Goal: Task Accomplishment & Management: Use online tool/utility

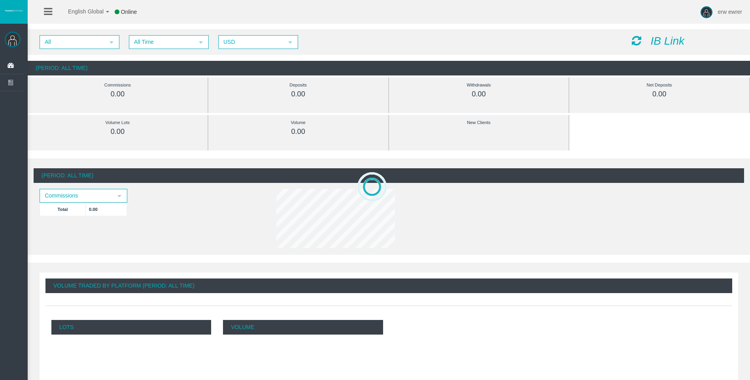
click at [652, 42] on icon "IB Link" at bounding box center [667, 41] width 34 height 12
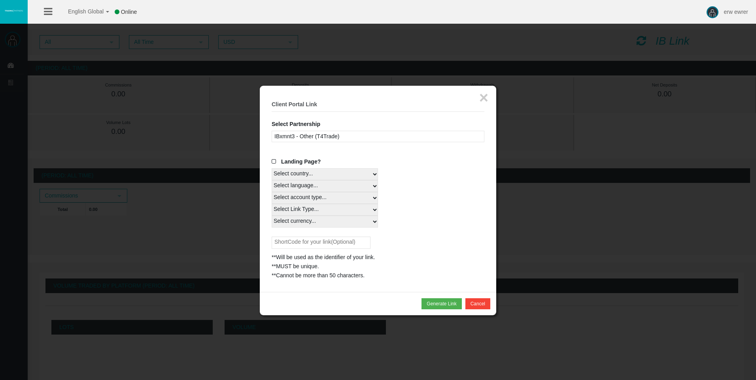
click at [381, 141] on div "IBxmnt3 - Other (T4Trade)" at bounding box center [378, 136] width 213 height 11
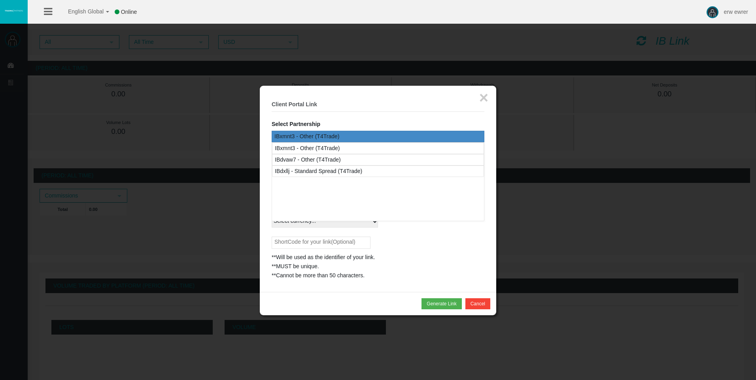
click at [381, 141] on div "IBxmnt3 - Other (T4Trade)" at bounding box center [378, 136] width 213 height 11
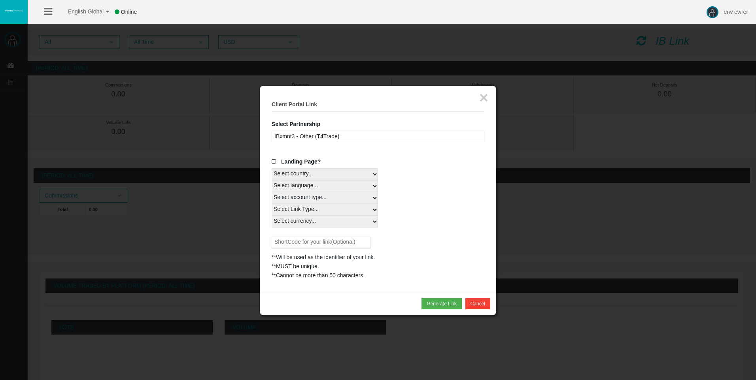
click at [347, 174] on select "Select country... Rest of the World" at bounding box center [325, 174] width 106 height 12
click at [449, 306] on button "Generate Link" at bounding box center [441, 304] width 40 height 11
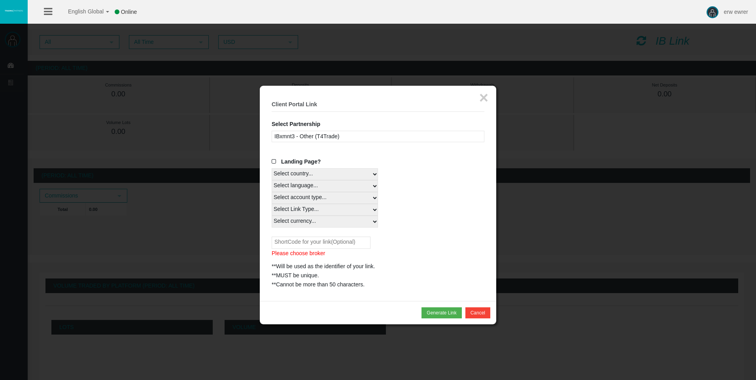
click at [379, 138] on div "IBxmnt3 - Other (T4Trade)" at bounding box center [378, 136] width 213 height 11
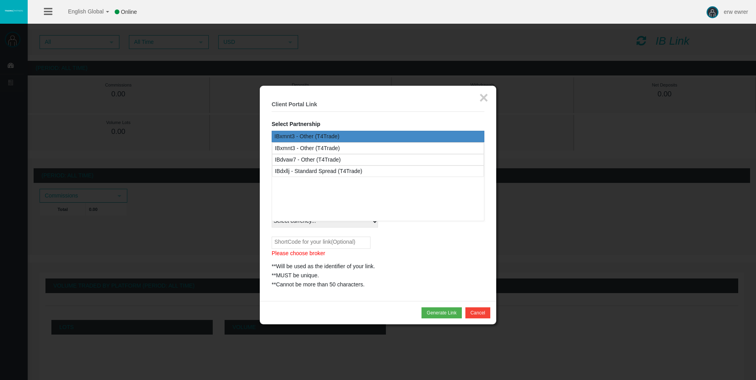
click at [354, 179] on div "IBxmnt3 - Other (T4Trade) IBdvaw7 - Other (T4Trade) IBdxllj - Standard Spread (…" at bounding box center [378, 181] width 213 height 79
click at [353, 172] on div "IBdxllj - Standard Spread (T4Trade)" at bounding box center [318, 171] width 87 height 9
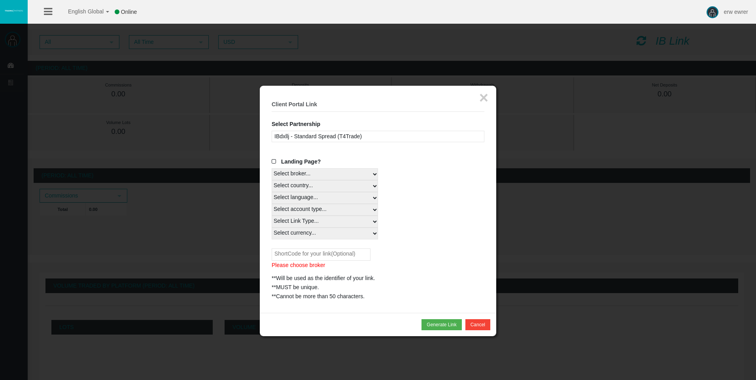
click at [348, 187] on select "Select country... Rest of the World" at bounding box center [325, 186] width 106 height 12
select select
click at [272, 180] on select "Select country... Rest of the World" at bounding box center [325, 186] width 106 height 12
click at [447, 330] on button "Generate Link" at bounding box center [441, 324] width 40 height 11
click at [448, 327] on button "Generate Link" at bounding box center [441, 324] width 40 height 11
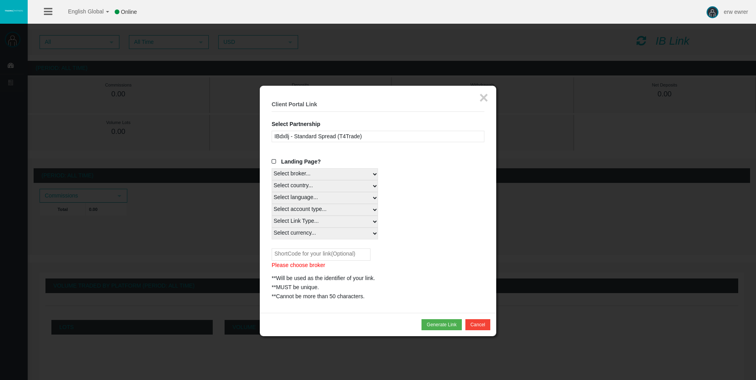
click at [333, 242] on div "Landing Page? Select broker... T4Trade Select country... Rest of the World Sele…" at bounding box center [378, 229] width 213 height 144
click at [336, 251] on input "text" at bounding box center [321, 255] width 99 height 12
click at [334, 254] on input "text" at bounding box center [321, 255] width 99 height 12
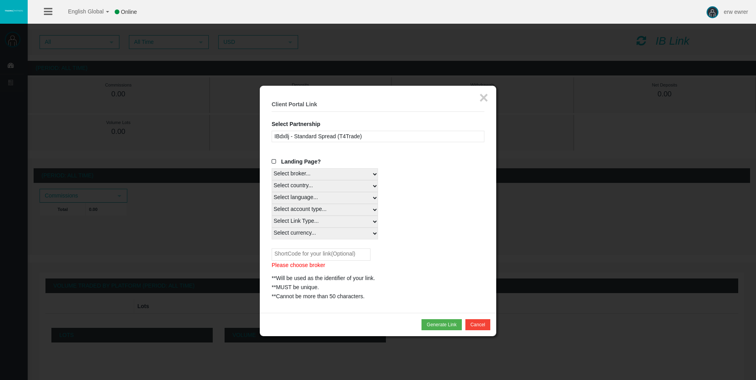
click at [326, 189] on select "Select country... Rest of the World" at bounding box center [325, 186] width 106 height 12
click at [323, 202] on select "Select language... English Japanese Chinese Portuguese Spanish Czech German Fre…" at bounding box center [325, 198] width 106 height 12
click at [325, 199] on select "Select language... English Japanese Chinese Portuguese Spanish Czech German Fre…" at bounding box center [325, 198] width 106 height 12
click at [325, 196] on select "Select language... English Japanese Chinese Portuguese Spanish Czech German Fre…" at bounding box center [325, 198] width 106 height 12
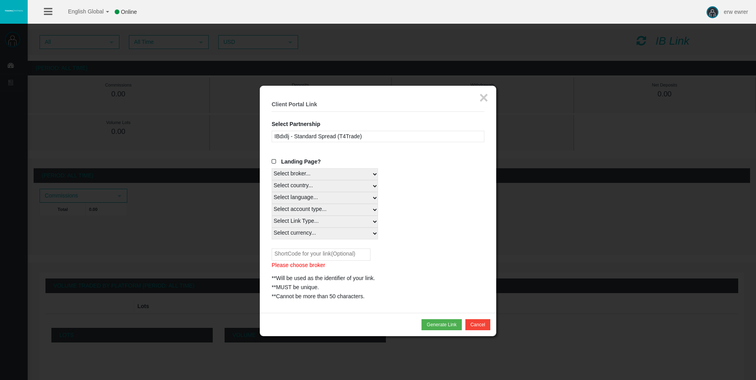
select select
click at [272, 192] on select "Select language... English Japanese Chinese Portuguese Spanish Czech German Fre…" at bounding box center [325, 198] width 106 height 12
click at [318, 213] on select "Select account type... All Platforms Trade Copy MT4 LiveFloatingSpreadAccount M…" at bounding box center [325, 210] width 106 height 12
select select
click at [272, 204] on select "Select account type... All Platforms Trade Copy MT4 LiveFloatingSpreadAccount M…" at bounding box center [325, 210] width 106 height 12
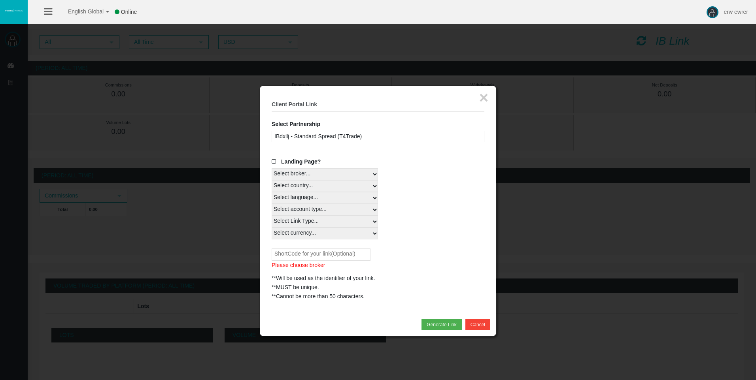
click at [319, 223] on select "Select Link Type... Real" at bounding box center [325, 222] width 106 height 12
select select "Real"
click at [272, 216] on select "Select Link Type... Real" at bounding box center [325, 222] width 106 height 12
click at [321, 234] on select "Select currency... All Currencies CZK EUR GBP USD" at bounding box center [325, 234] width 106 height 12
select select "All Currencies"
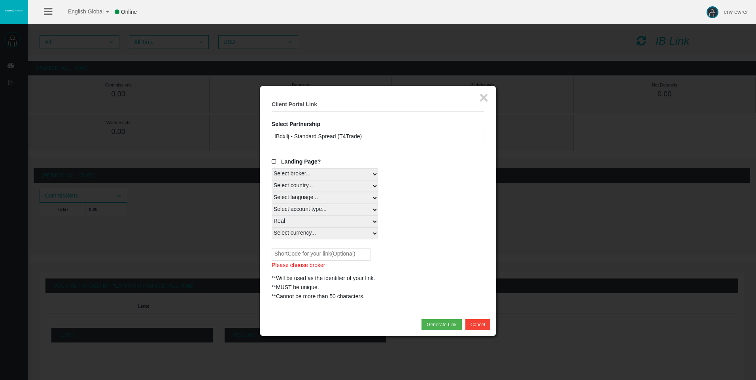
click at [272, 228] on select "Select currency... All Currencies CZK EUR GBP USD" at bounding box center [325, 234] width 106 height 12
click at [429, 326] on button "Generate Link" at bounding box center [441, 324] width 40 height 11
click at [333, 301] on div "[URL][DOMAIN_NAME]" at bounding box center [378, 296] width 213 height 9
click at [332, 300] on div "[URL][DOMAIN_NAME]" at bounding box center [378, 296] width 213 height 9
click at [331, 300] on div "[URL][DOMAIN_NAME]" at bounding box center [378, 296] width 213 height 9
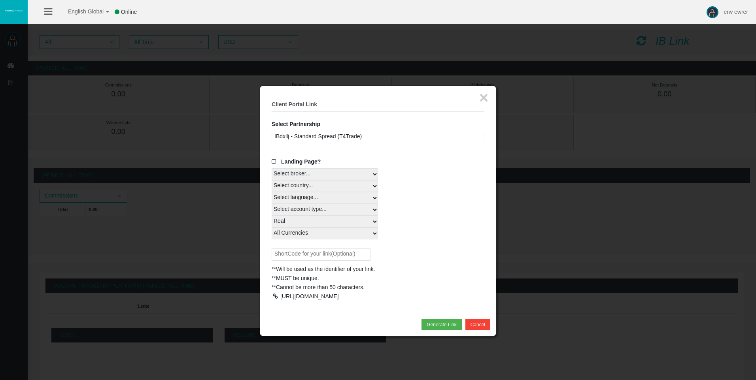
click at [276, 295] on div at bounding box center [275, 297] width 7 height 6
click at [550, 91] on div at bounding box center [378, 190] width 756 height 380
